Goal: Information Seeking & Learning: Learn about a topic

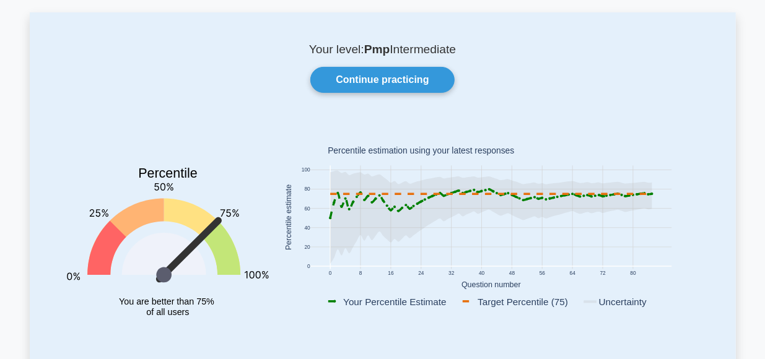
scroll to position [52, 0]
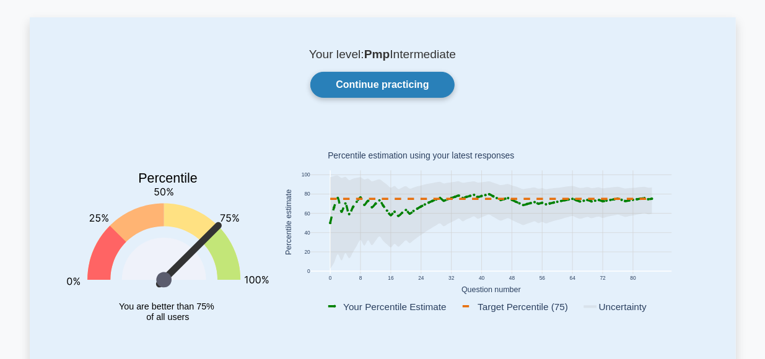
click at [390, 84] on link "Continue practicing" at bounding box center [382, 85] width 144 height 26
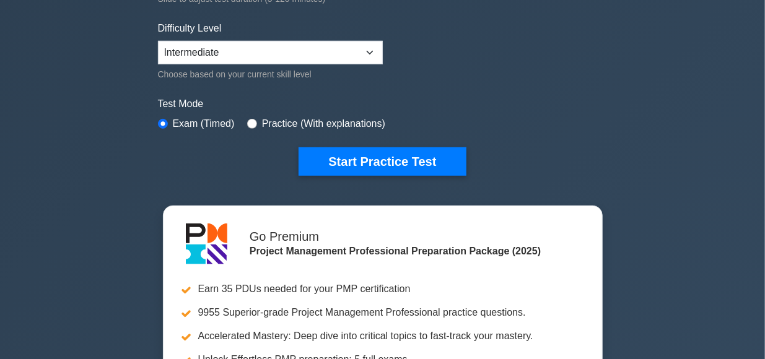
scroll to position [292, 0]
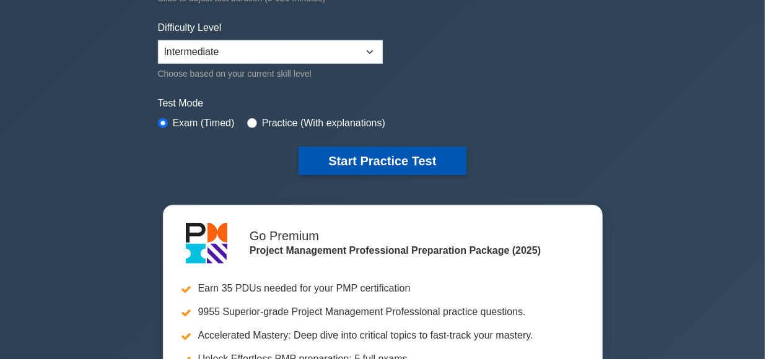
click at [406, 161] on button "Start Practice Test" at bounding box center [382, 161] width 167 height 29
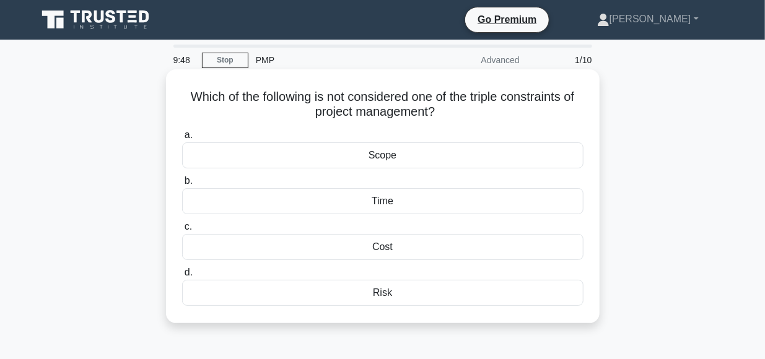
click at [384, 292] on div "Risk" at bounding box center [383, 293] width 402 height 26
click at [182, 277] on input "d. Risk" at bounding box center [182, 273] width 0 height 8
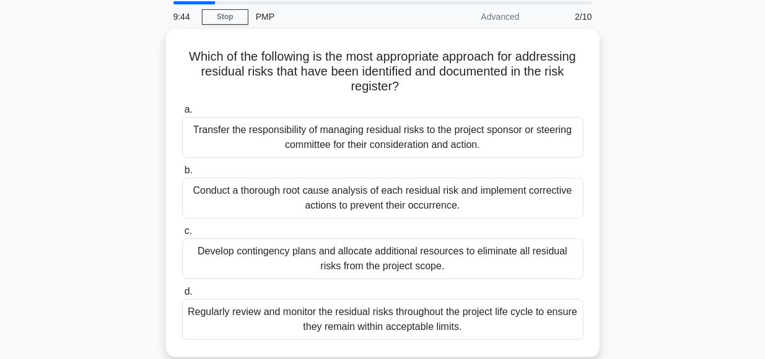
scroll to position [43, 0]
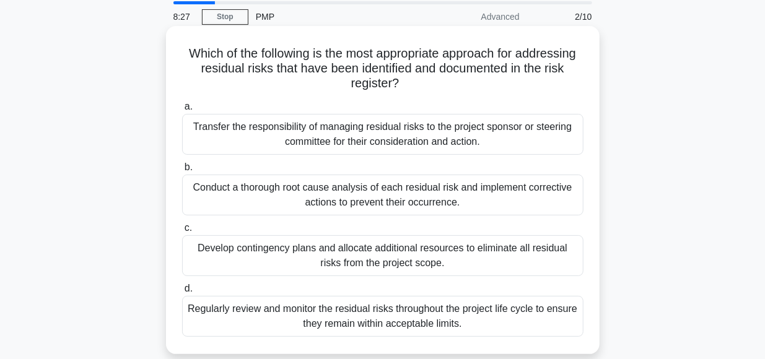
click at [387, 193] on div "Conduct a thorough root cause analysis of each residual risk and implement corr…" at bounding box center [383, 195] width 402 height 41
click at [182, 172] on input "b. Conduct a thorough root cause analysis of each residual risk and implement c…" at bounding box center [182, 168] width 0 height 8
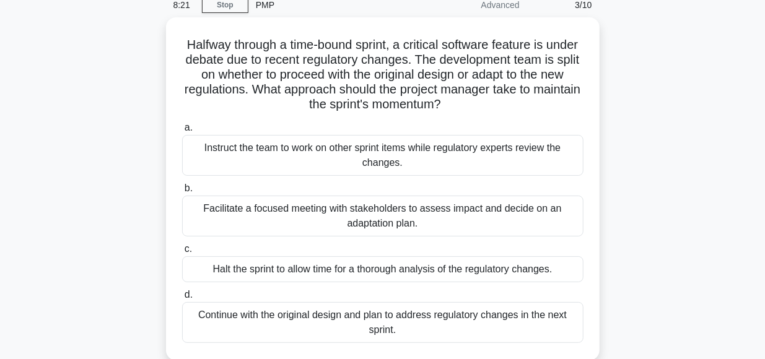
scroll to position [55, 0]
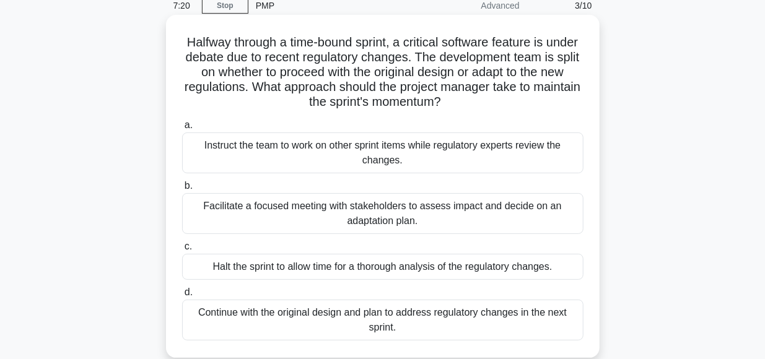
click at [368, 206] on div "Facilitate a focused meeting with stakeholders to assess impact and decide on a…" at bounding box center [383, 213] width 402 height 41
click at [182, 190] on input "b. Facilitate a focused meeting with stakeholders to assess impact and decide o…" at bounding box center [182, 186] width 0 height 8
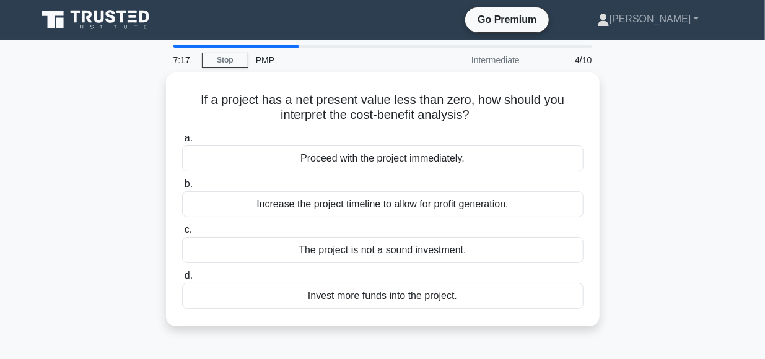
scroll to position [0, 0]
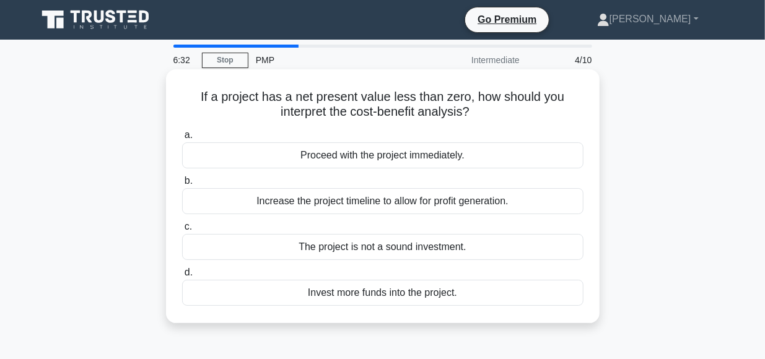
click at [372, 248] on div "The project is not a sound investment." at bounding box center [383, 247] width 402 height 26
click at [182, 231] on input "c. The project is not a sound investment." at bounding box center [182, 227] width 0 height 8
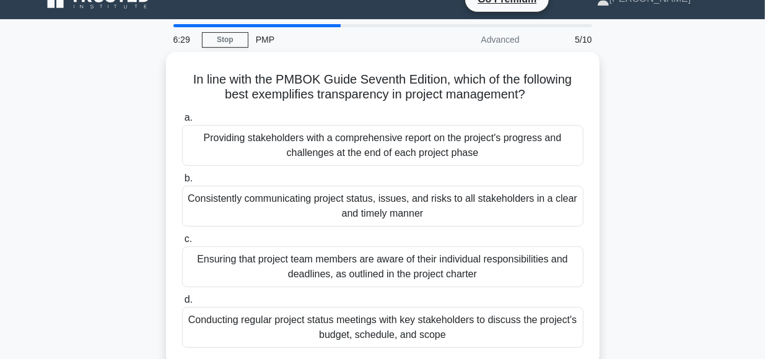
scroll to position [21, 0]
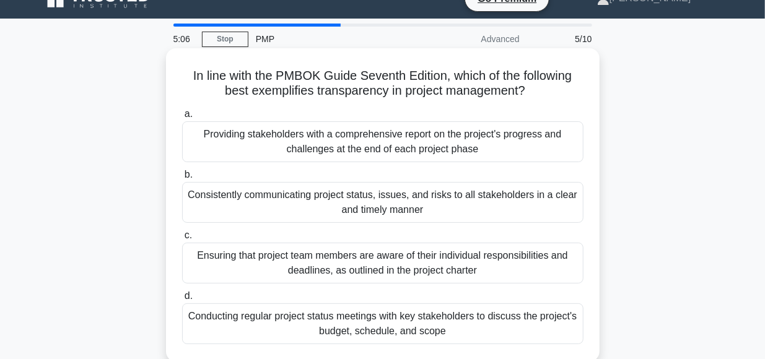
click at [391, 200] on div "Consistently communicating project status, issues, and risks to all stakeholder…" at bounding box center [383, 202] width 402 height 41
click at [182, 179] on input "b. Consistently communicating project status, issues, and risks to all stakehol…" at bounding box center [182, 175] width 0 height 8
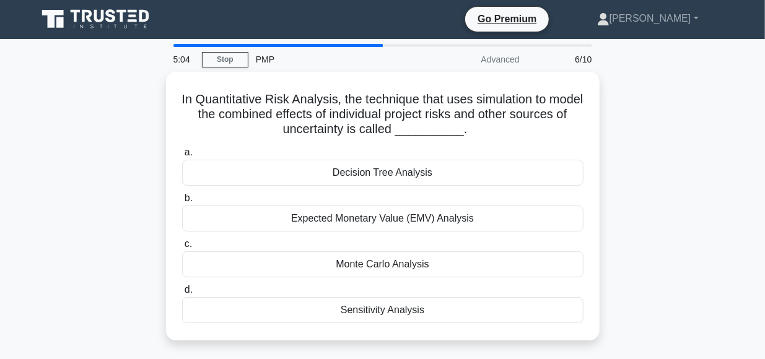
scroll to position [0, 0]
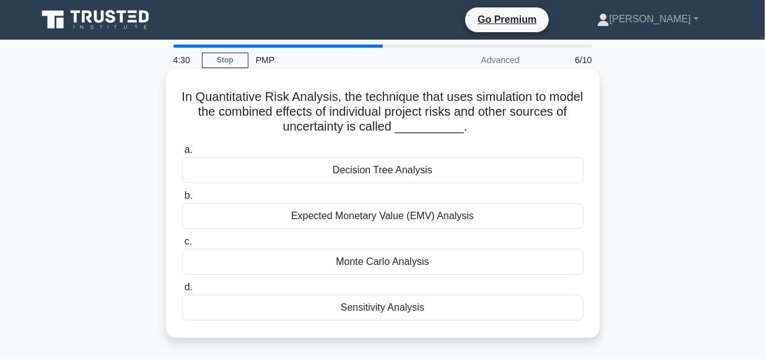
click at [401, 260] on div "Monte Carlo Analysis" at bounding box center [383, 262] width 402 height 26
click at [182, 246] on input "c. Monte Carlo Analysis" at bounding box center [182, 242] width 0 height 8
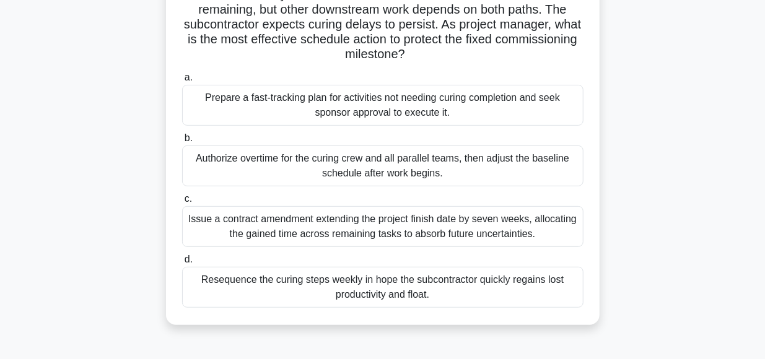
scroll to position [136, 0]
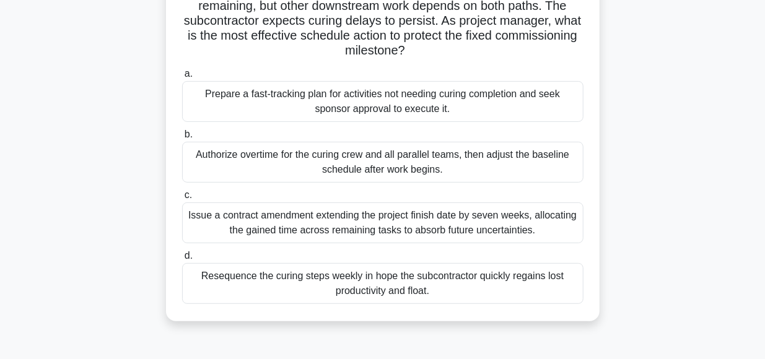
click at [338, 102] on div "Prepare a fast-tracking plan for activities not needing curing completion and s…" at bounding box center [383, 101] width 402 height 41
click at [182, 78] on input "a. Prepare a fast-tracking plan for activities not needing curing completion an…" at bounding box center [182, 74] width 0 height 8
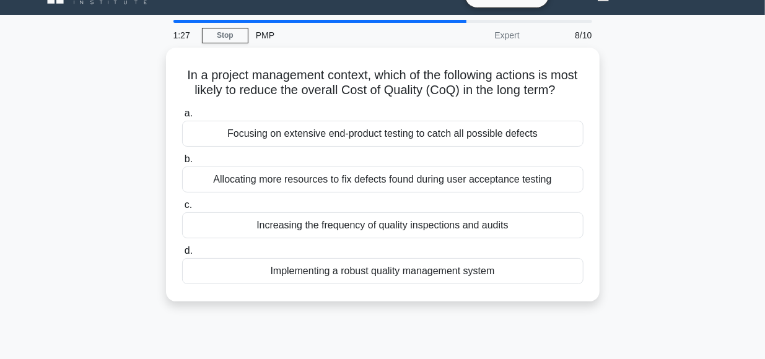
scroll to position [25, 0]
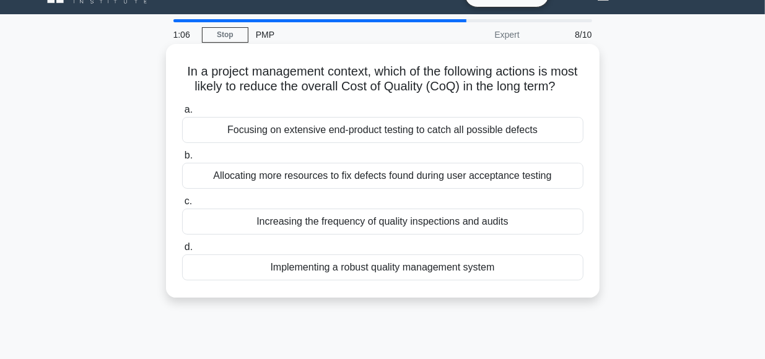
click at [417, 266] on div "Implementing a robust quality management system" at bounding box center [383, 268] width 402 height 26
click at [182, 252] on input "d. Implementing a robust quality management system" at bounding box center [182, 248] width 0 height 8
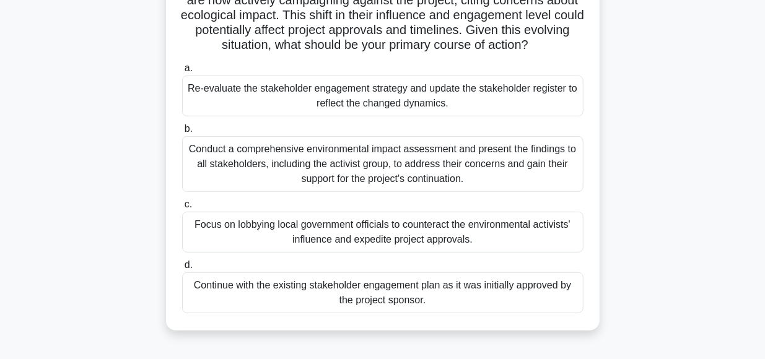
scroll to position [160, 0]
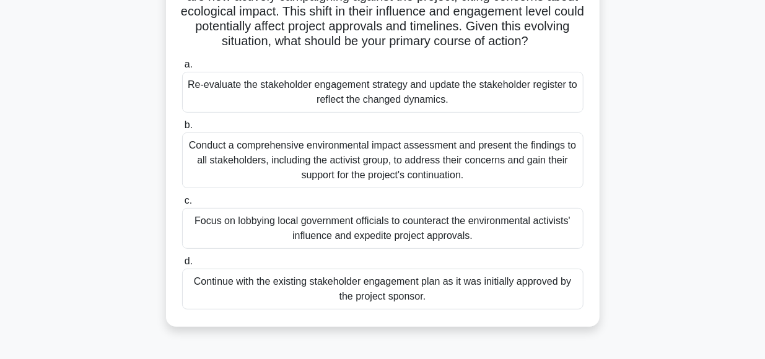
click at [320, 92] on div "Re-evaluate the stakeholder engagement strategy and update the stakeholder regi…" at bounding box center [383, 92] width 402 height 41
click at [182, 69] on input "a. Re-evaluate the stakeholder engagement strategy and update the stakeholder r…" at bounding box center [182, 65] width 0 height 8
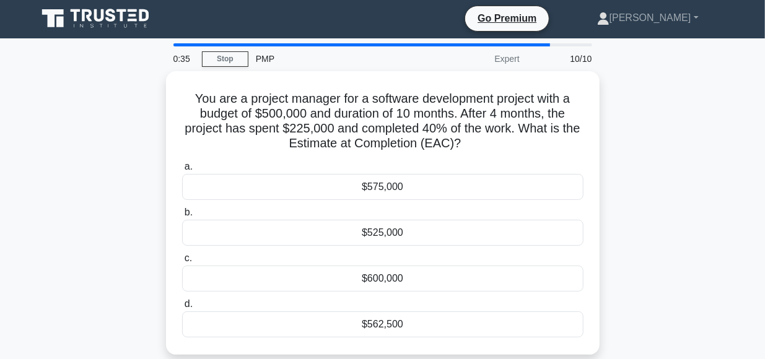
scroll to position [0, 0]
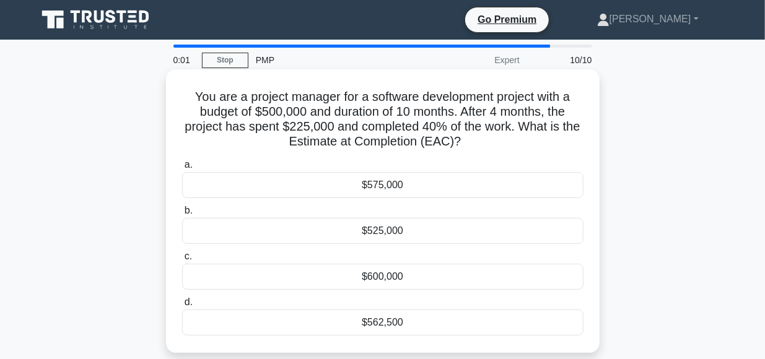
click at [372, 185] on div "$575,000" at bounding box center [383, 185] width 402 height 26
click at [182, 169] on input "a. $575,000" at bounding box center [182, 165] width 0 height 8
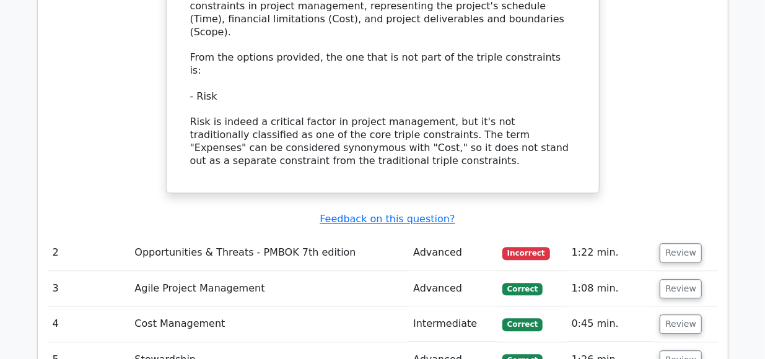
scroll to position [1538, 0]
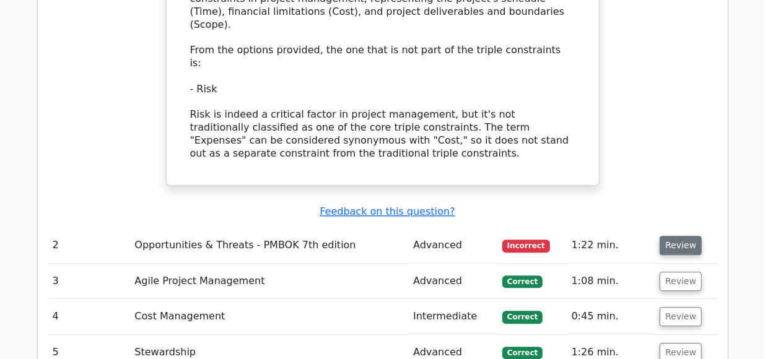
click at [675, 236] on button "Review" at bounding box center [681, 245] width 42 height 19
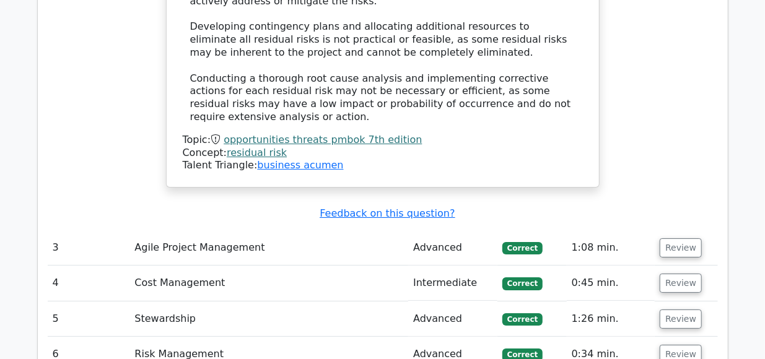
scroll to position [2222, 0]
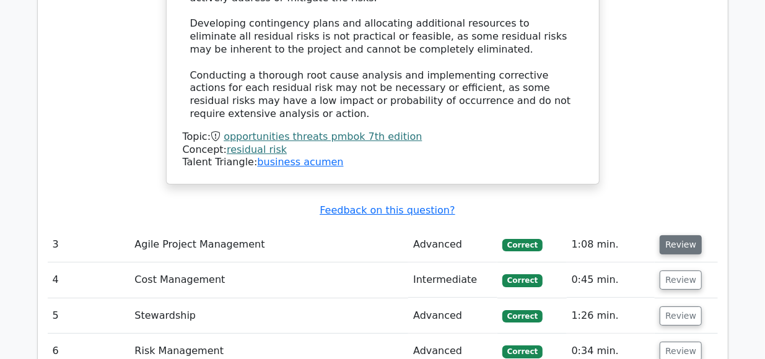
click at [682, 235] on button "Review" at bounding box center [681, 244] width 42 height 19
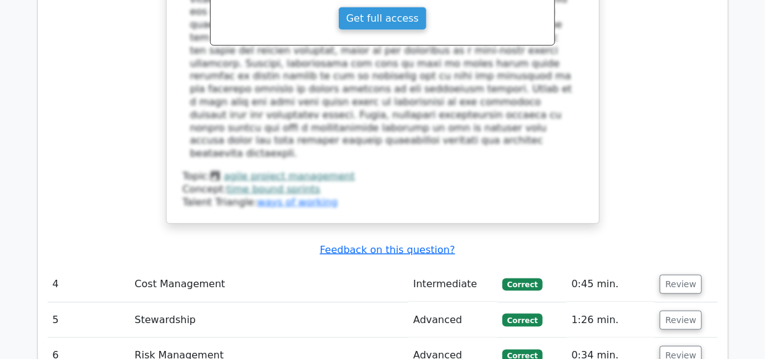
scroll to position [2938, 0]
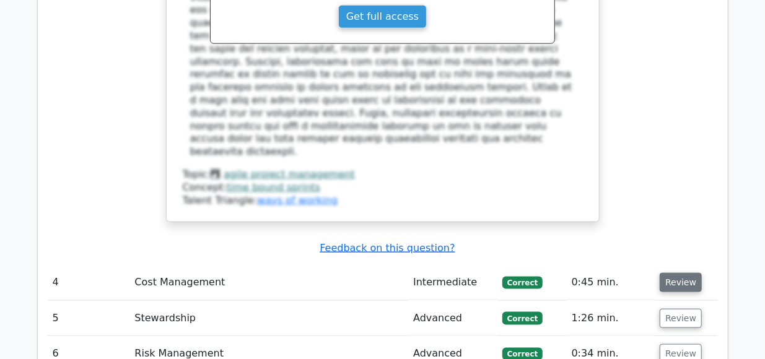
click at [675, 273] on button "Review" at bounding box center [681, 282] width 42 height 19
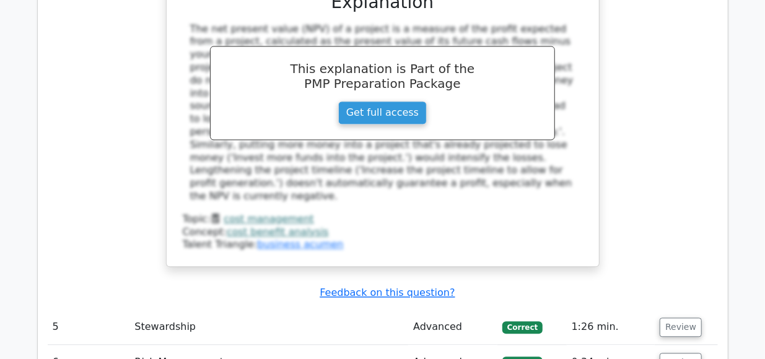
scroll to position [3485, 0]
click at [670, 318] on button "Review" at bounding box center [681, 327] width 42 height 19
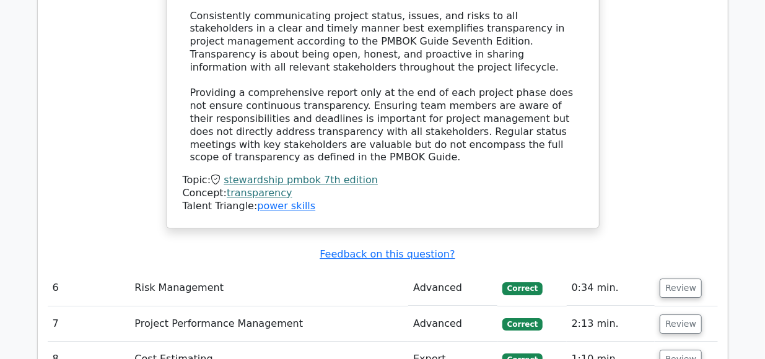
scroll to position [4141, 0]
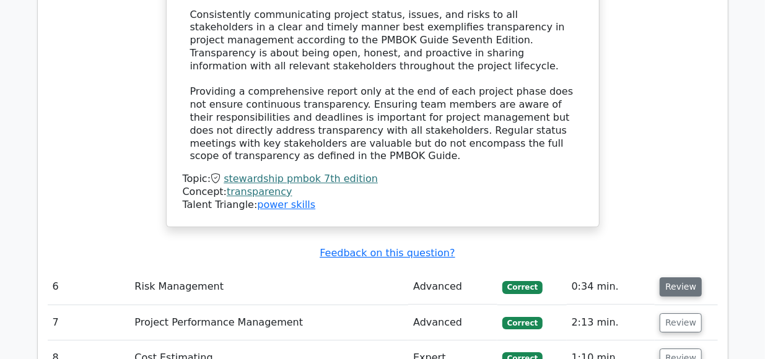
click at [675, 278] on button "Review" at bounding box center [681, 287] width 42 height 19
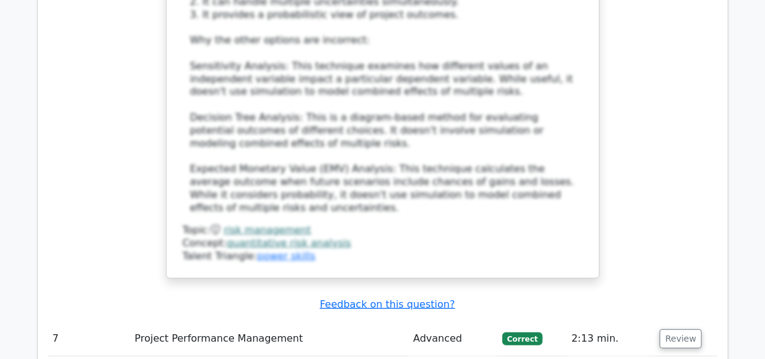
scroll to position [4864, 0]
click at [682, 329] on button "Review" at bounding box center [681, 338] width 42 height 19
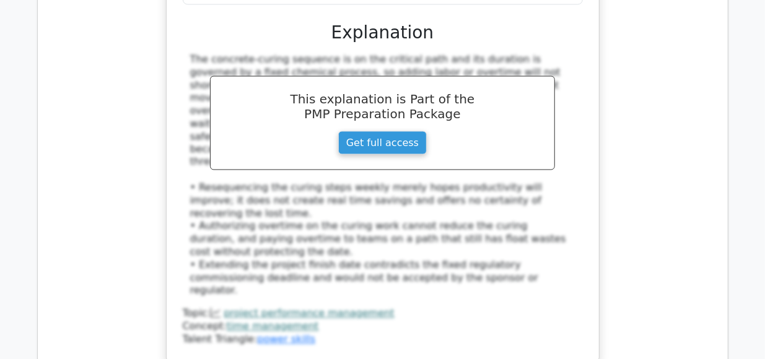
scroll to position [5591, 0]
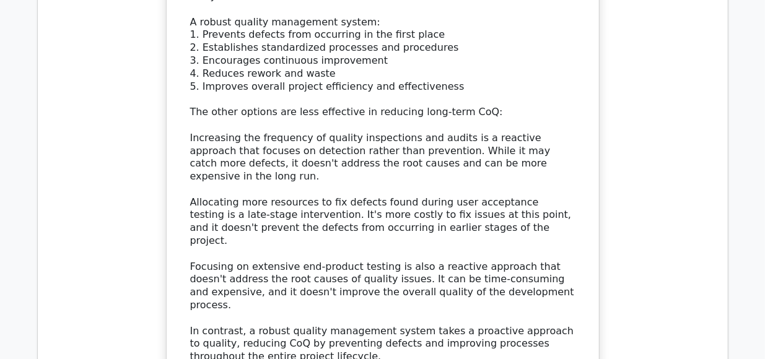
scroll to position [6375, 0]
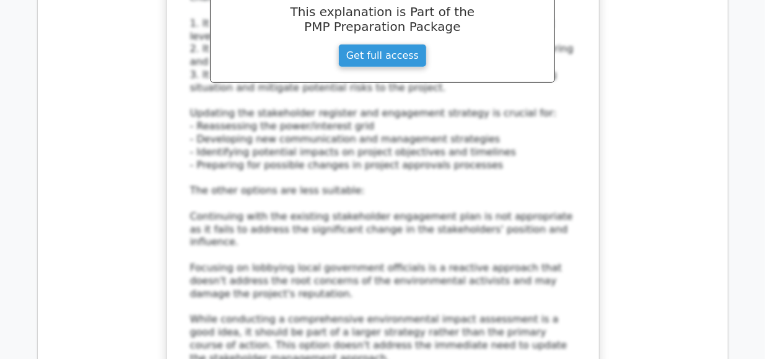
scroll to position [7368, 0]
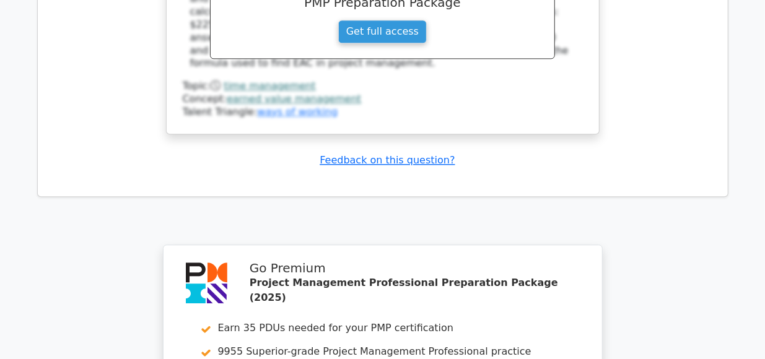
scroll to position [8283, 0]
